Goal: Find specific page/section: Find specific page/section

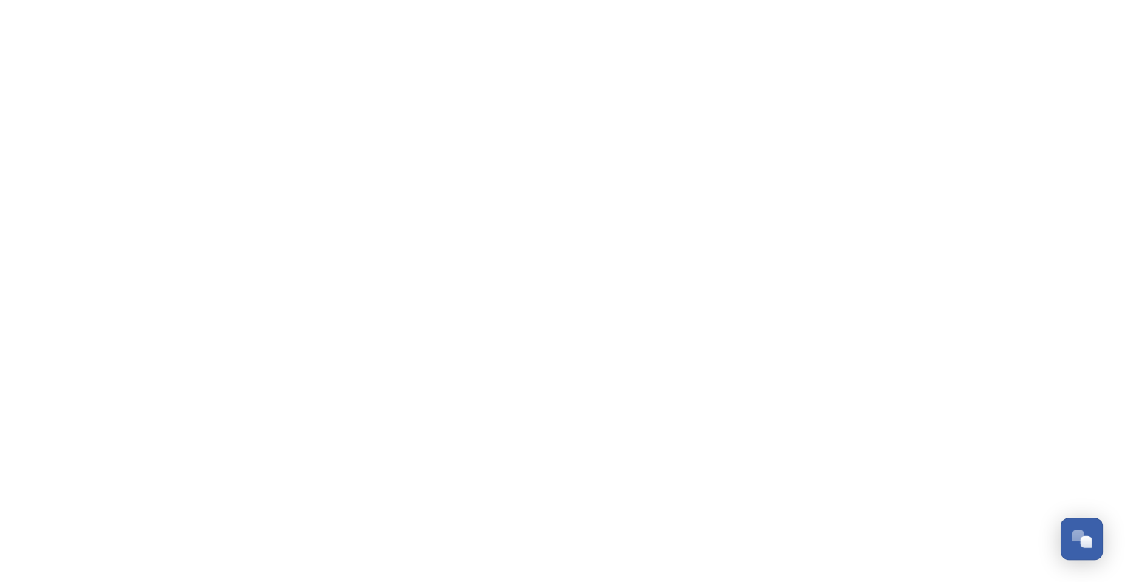
scroll to position [2791, 0]
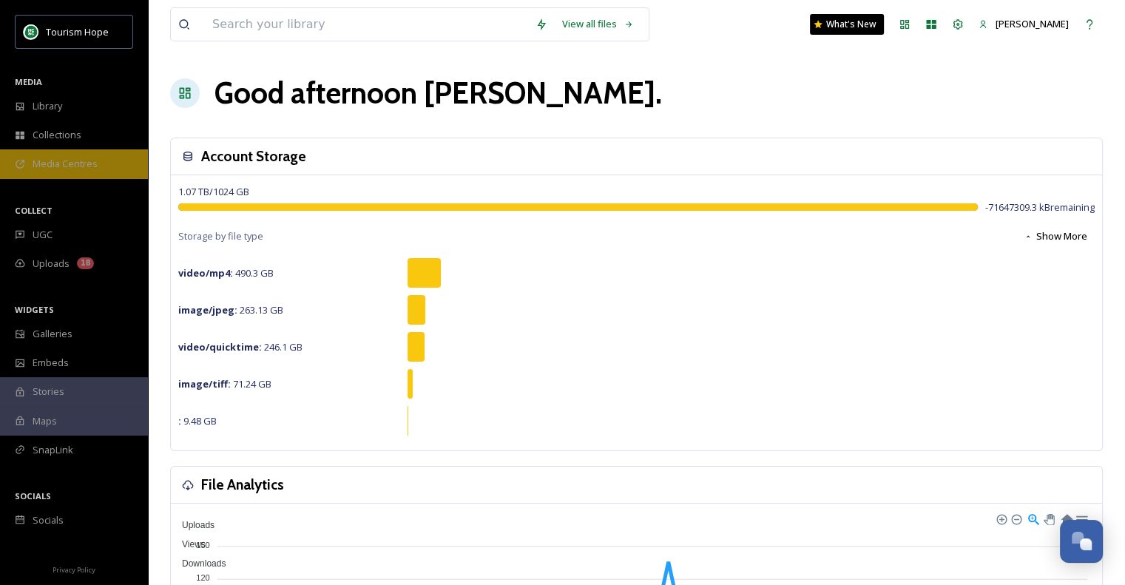
click at [78, 168] on span "Media Centres" at bounding box center [65, 164] width 65 height 14
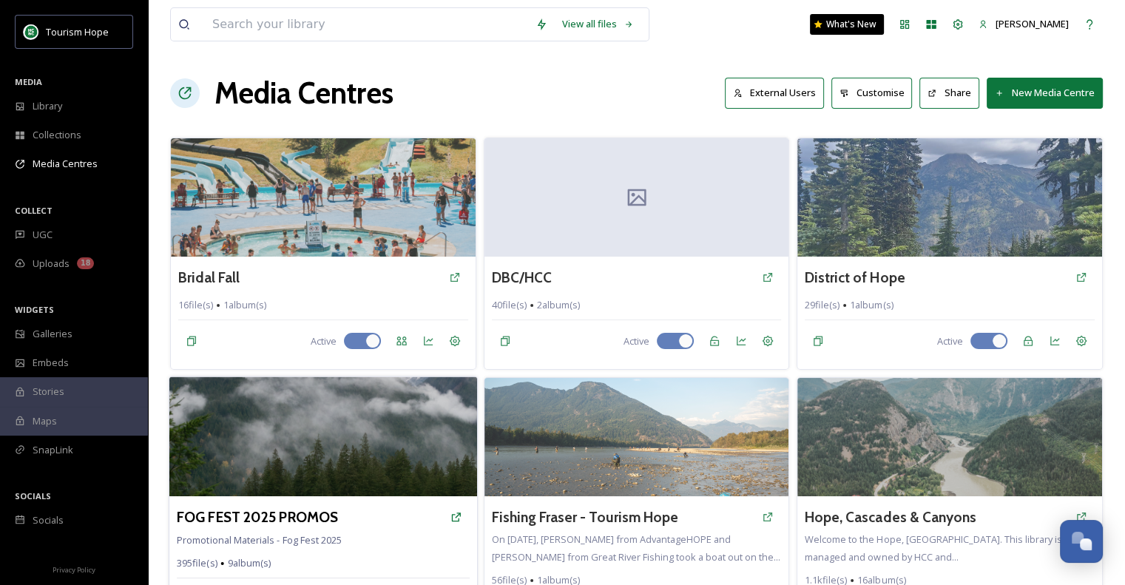
click at [369, 425] on img at bounding box center [323, 437] width 308 height 120
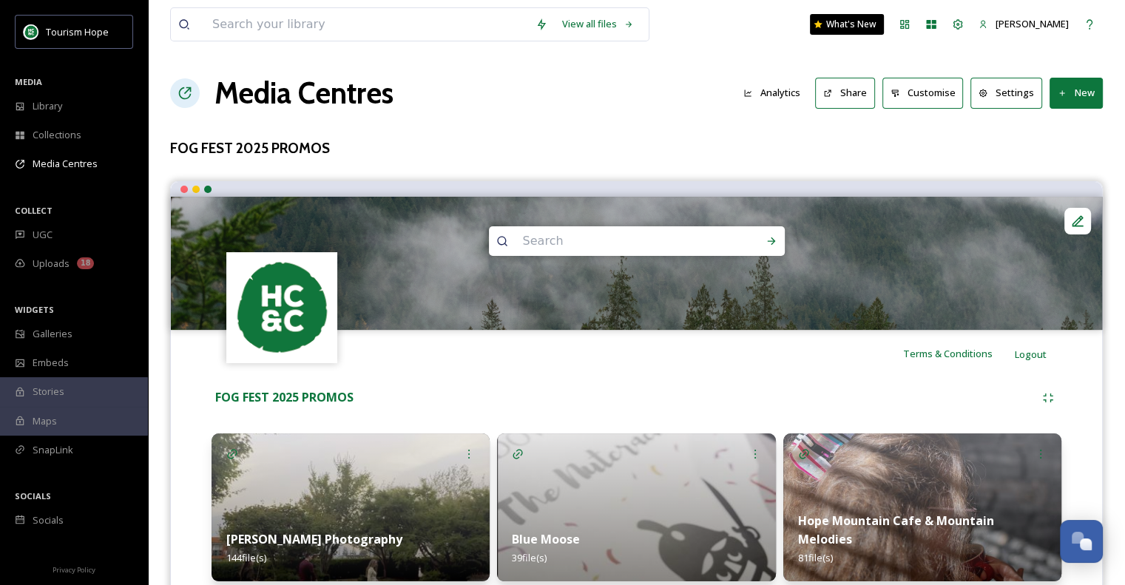
click at [482, 357] on div "Terms & Conditions Logout" at bounding box center [636, 353] width 931 height 47
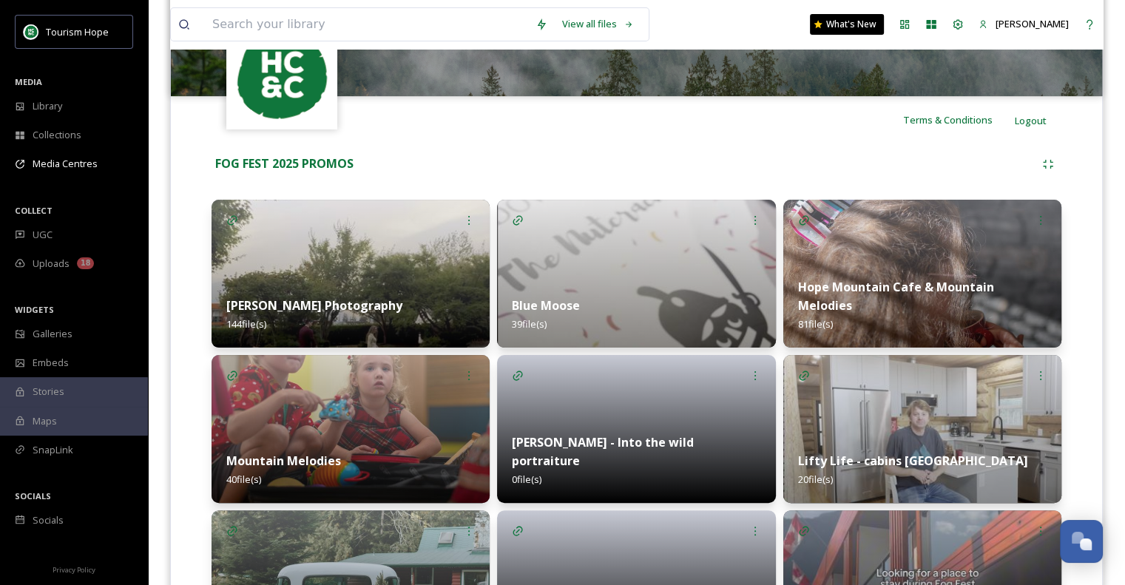
scroll to position [218, 0]
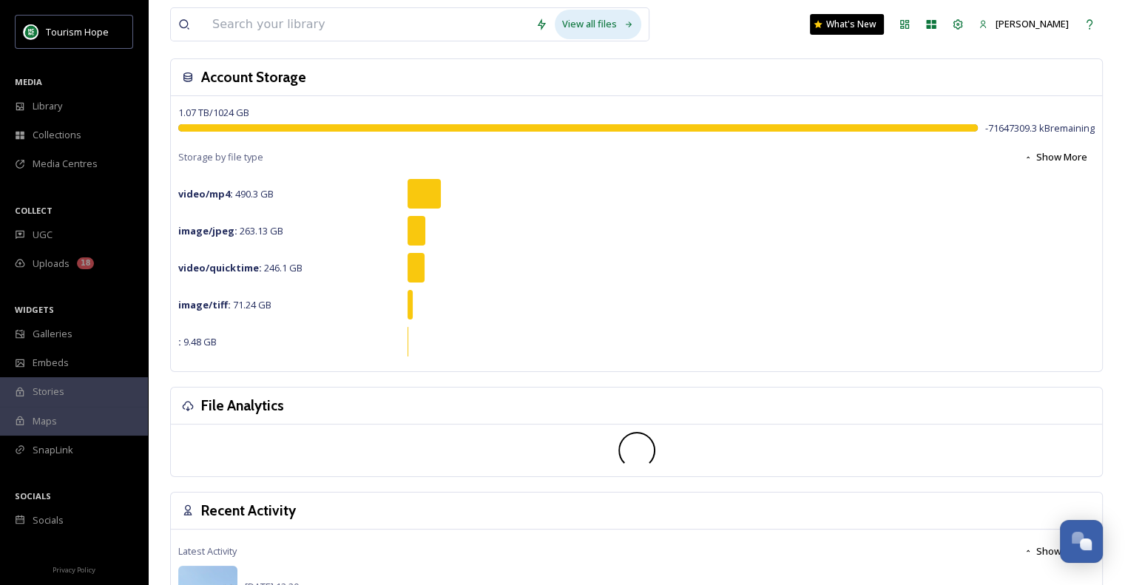
scroll to position [74, 0]
